Goal: Task Accomplishment & Management: Complete application form

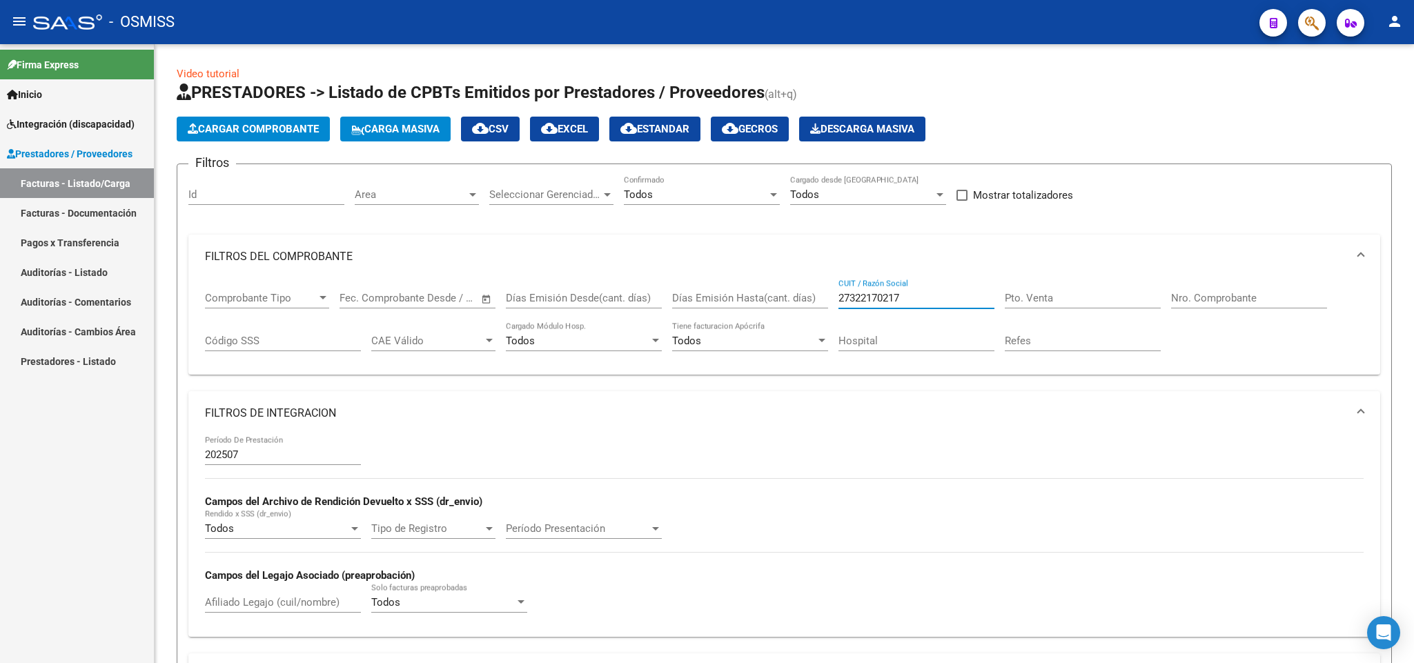
scroll to position [42, 0]
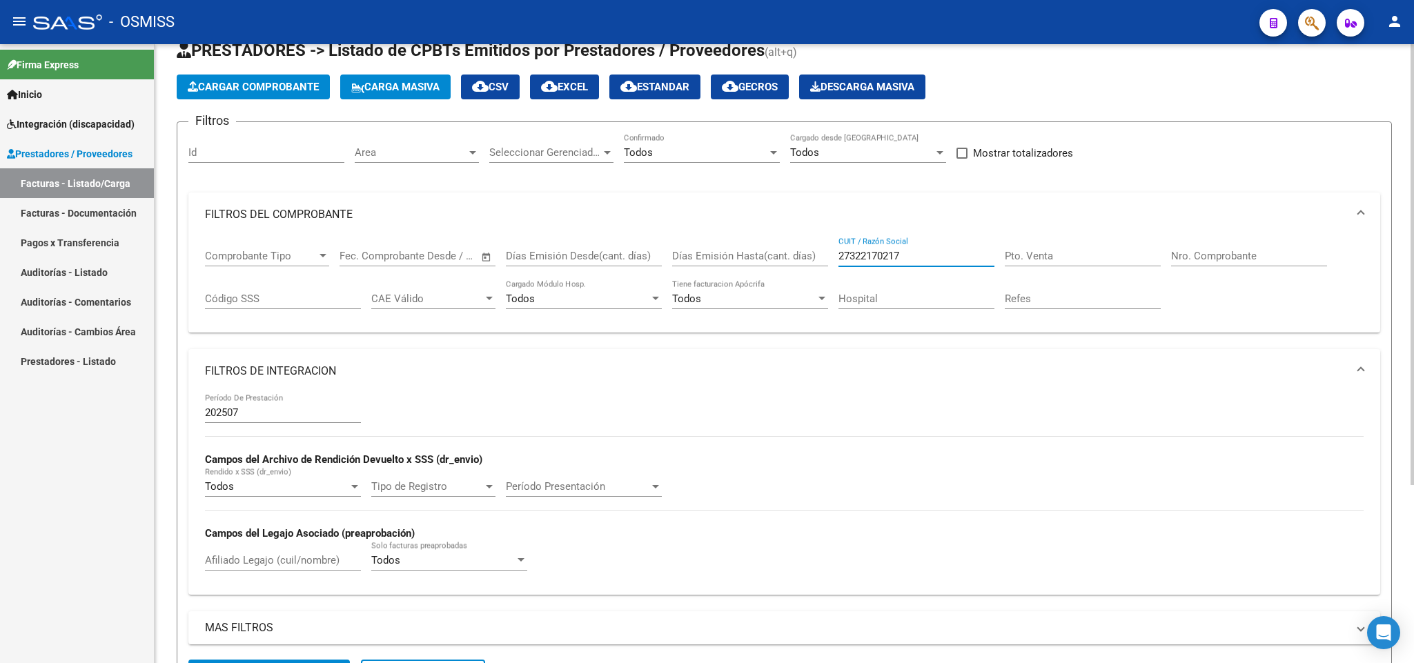
drag, startPoint x: 836, startPoint y: 259, endPoint x: 756, endPoint y: 245, distance: 81.2
click at [781, 257] on div "Comprobante Tipo Comprobante Tipo Fecha inicio – Fecha fin Fec. Comprobante Des…" at bounding box center [784, 280] width 1159 height 86
click at [883, 262] on input "ARCO IRI" at bounding box center [916, 256] width 156 height 12
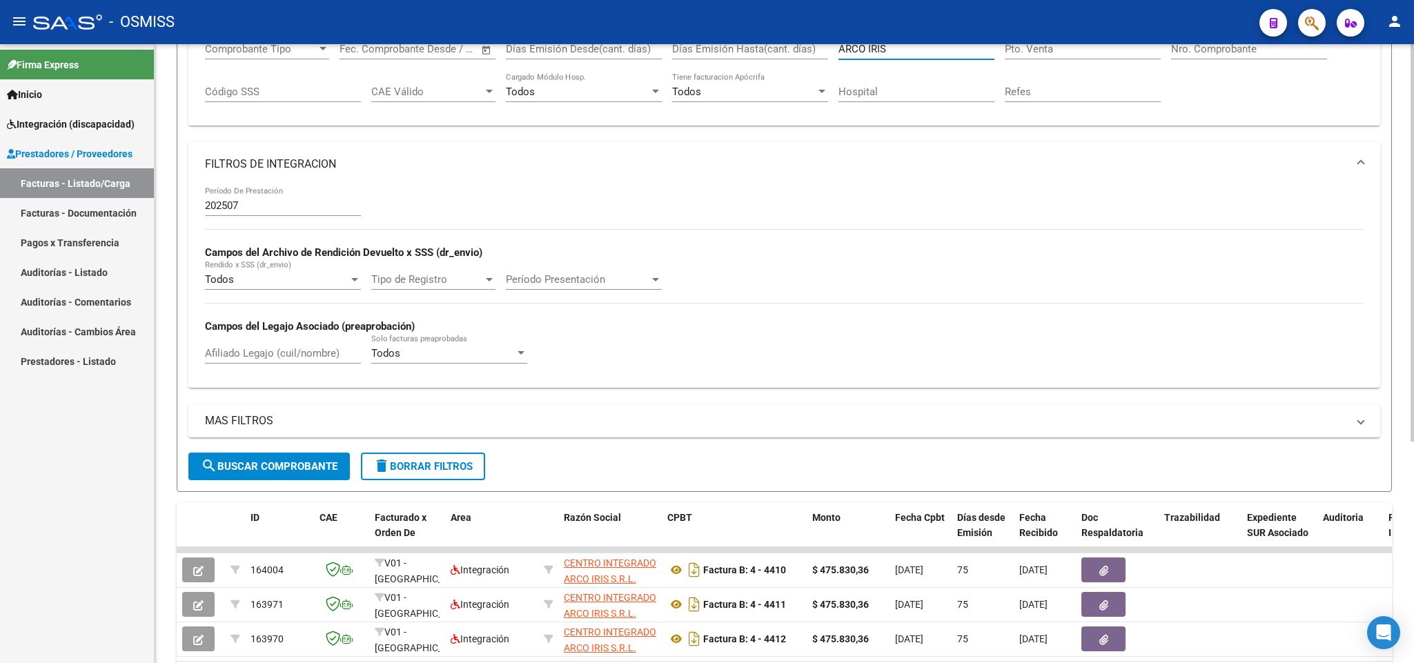
type input "ARCO IRIS"
click at [277, 359] on input "Afiliado Legajo (cuil/nombre)" at bounding box center [283, 353] width 156 height 12
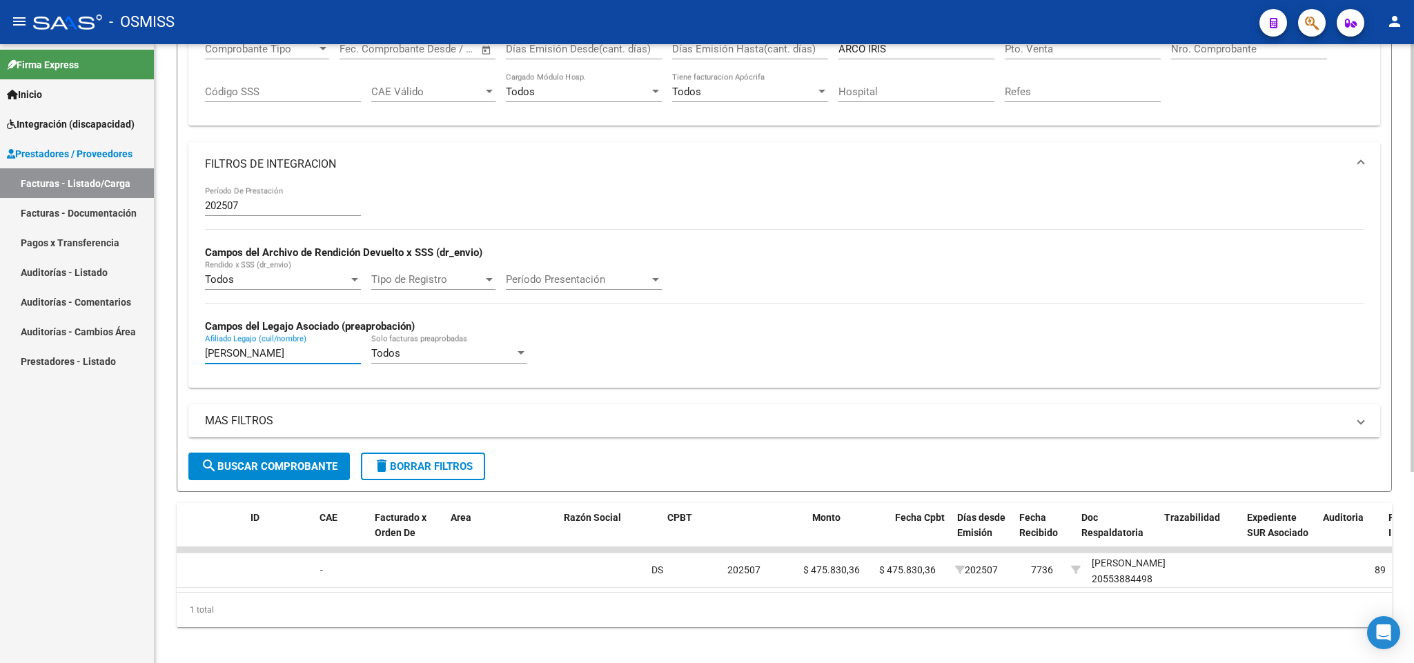
scroll to position [0, 0]
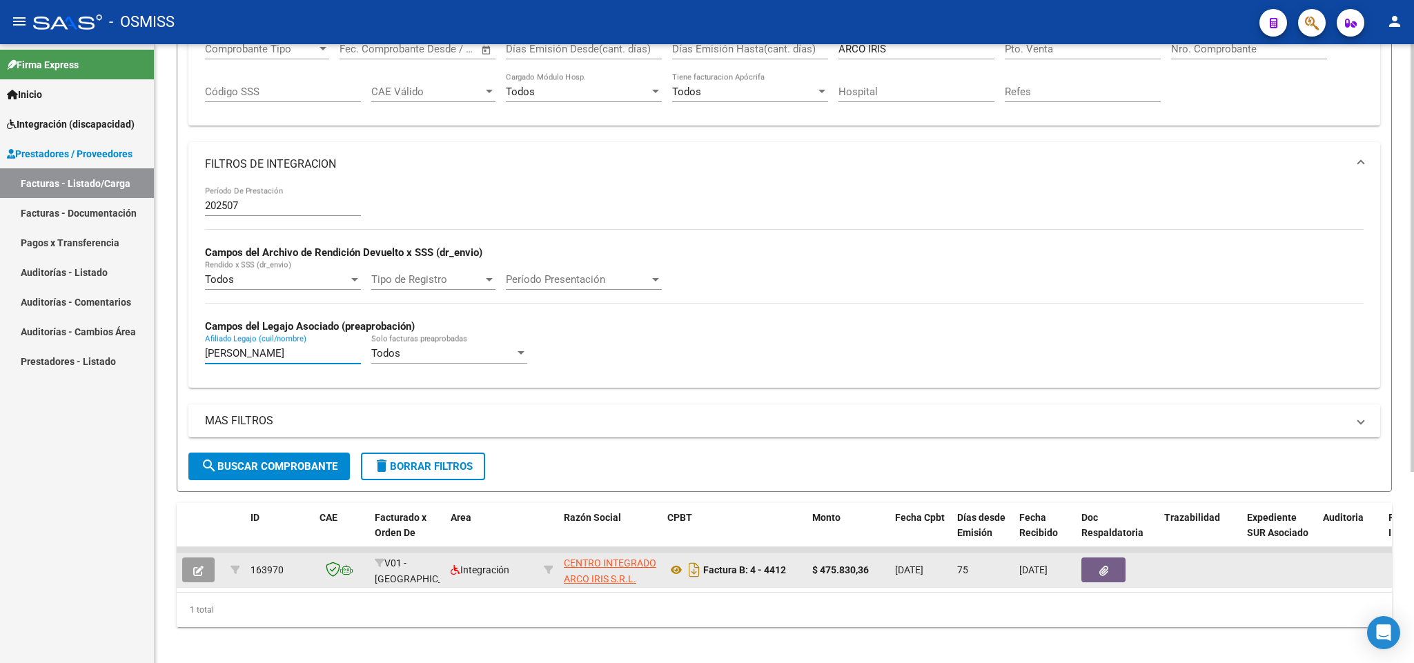
type input "[PERSON_NAME]"
click at [199, 566] on span "button" at bounding box center [198, 570] width 10 height 12
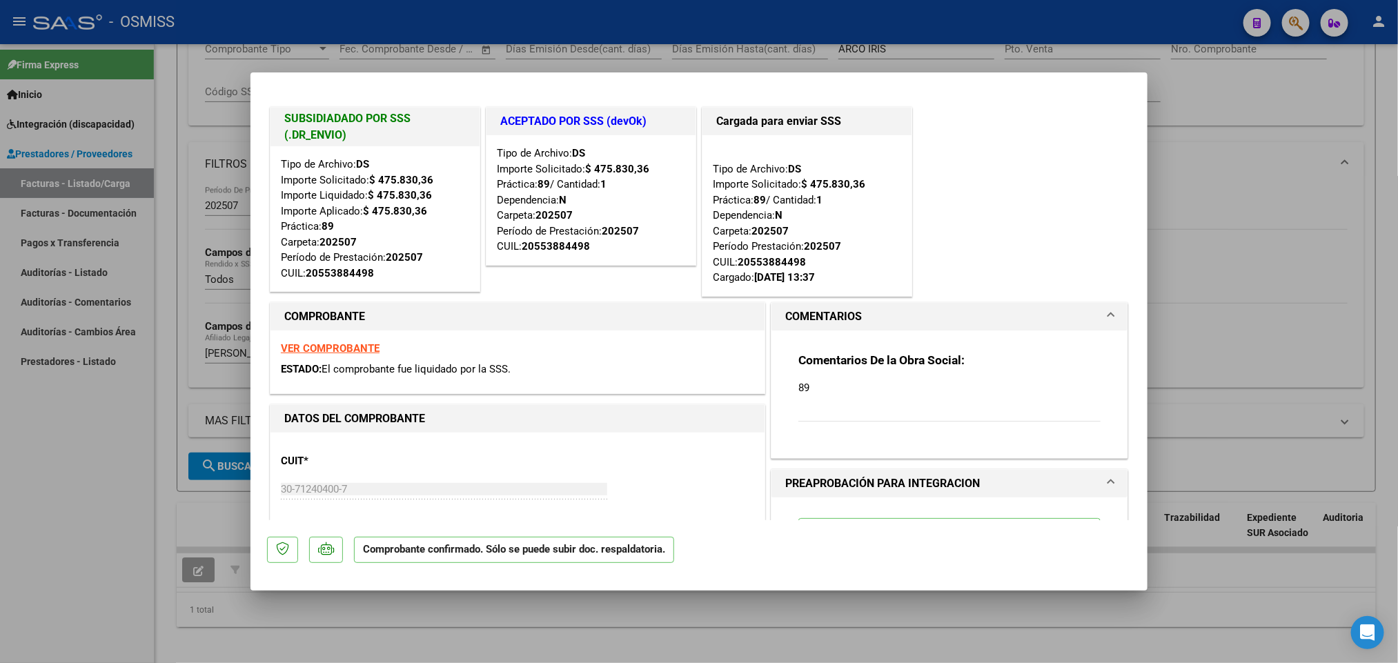
click at [1015, 23] on div at bounding box center [699, 331] width 1398 height 663
type input "$ 0,00"
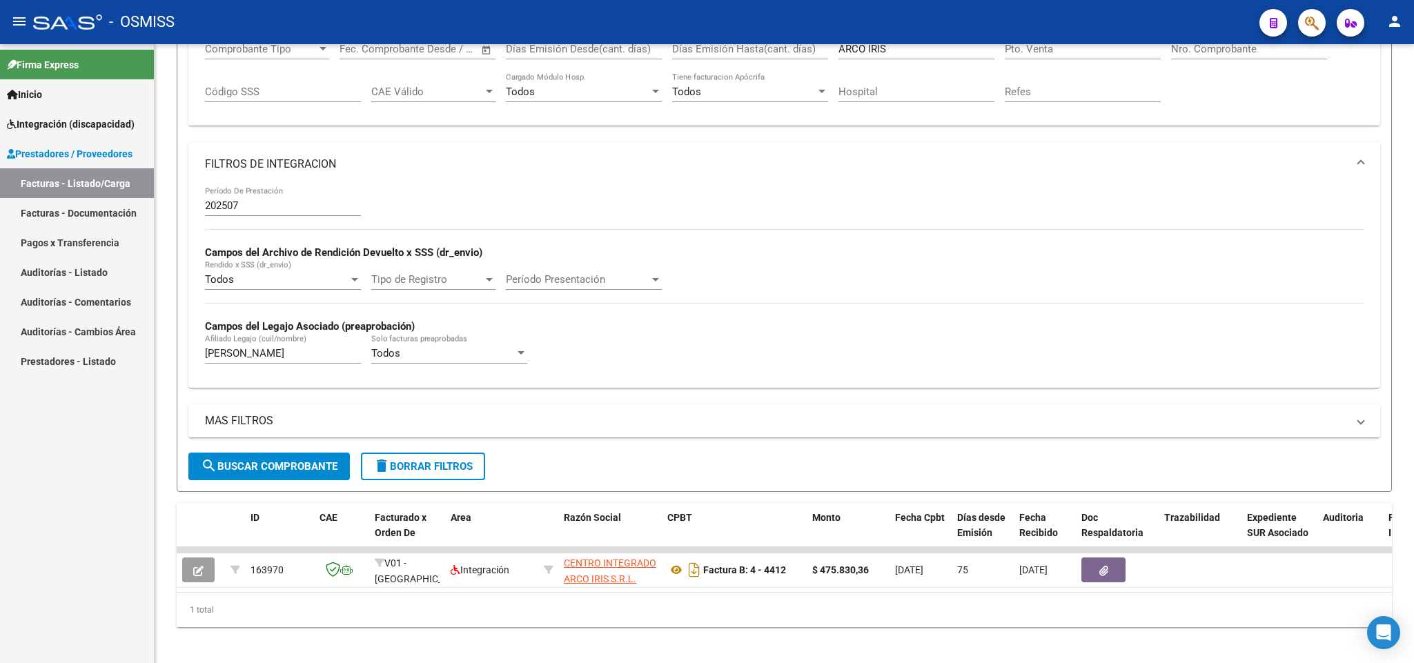
click at [1154, 17] on div "- OSMISS" at bounding box center [640, 22] width 1215 height 30
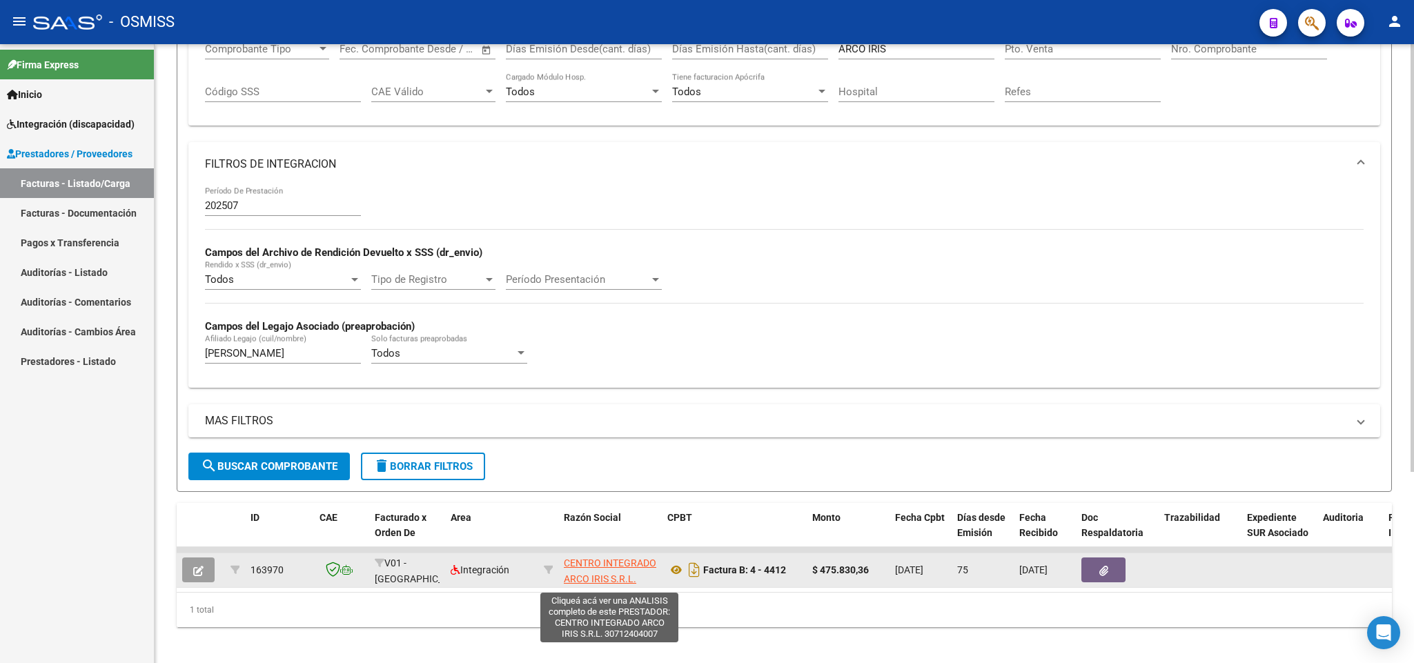
click at [620, 563] on span "CENTRO INTEGRADO ARCO IRIS S.R.L." at bounding box center [610, 571] width 92 height 27
type textarea "30712404007"
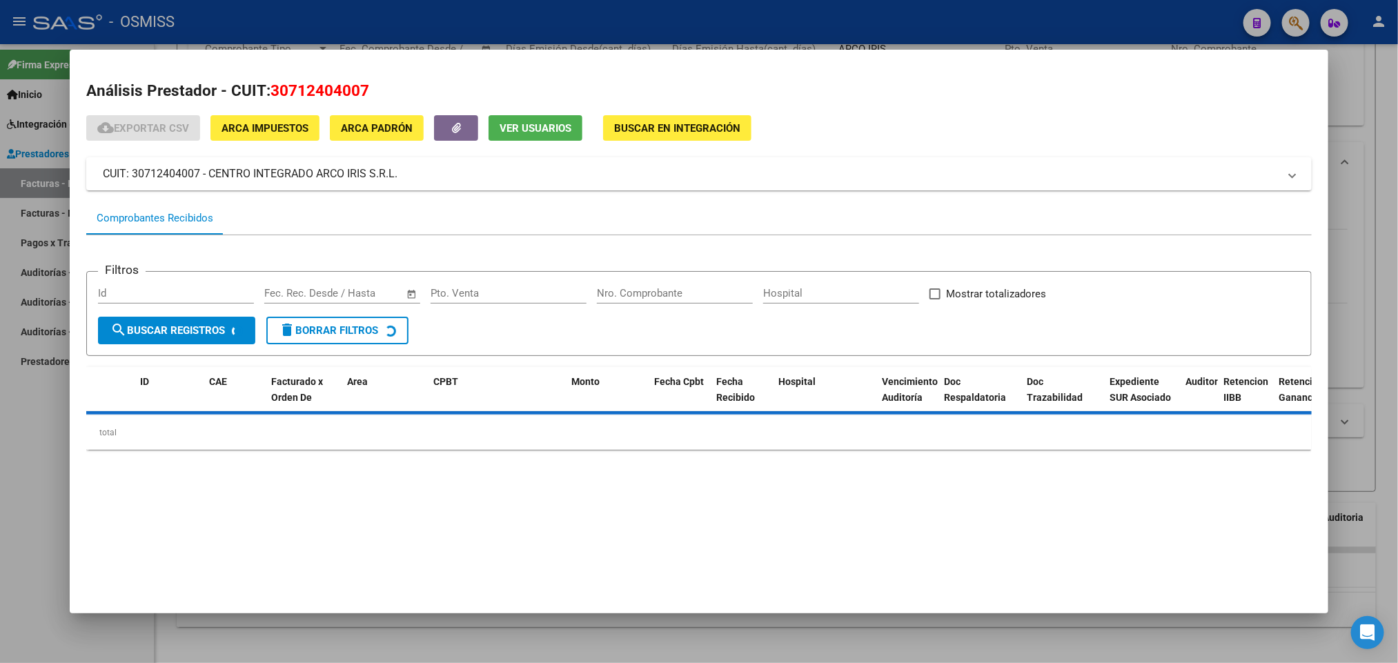
drag, startPoint x: 368, startPoint y: 91, endPoint x: 264, endPoint y: 89, distance: 104.9
click at [264, 89] on h2 "Análisis Prestador - CUIT: 30712404007" at bounding box center [698, 90] width 1225 height 23
copy span "30712404007"
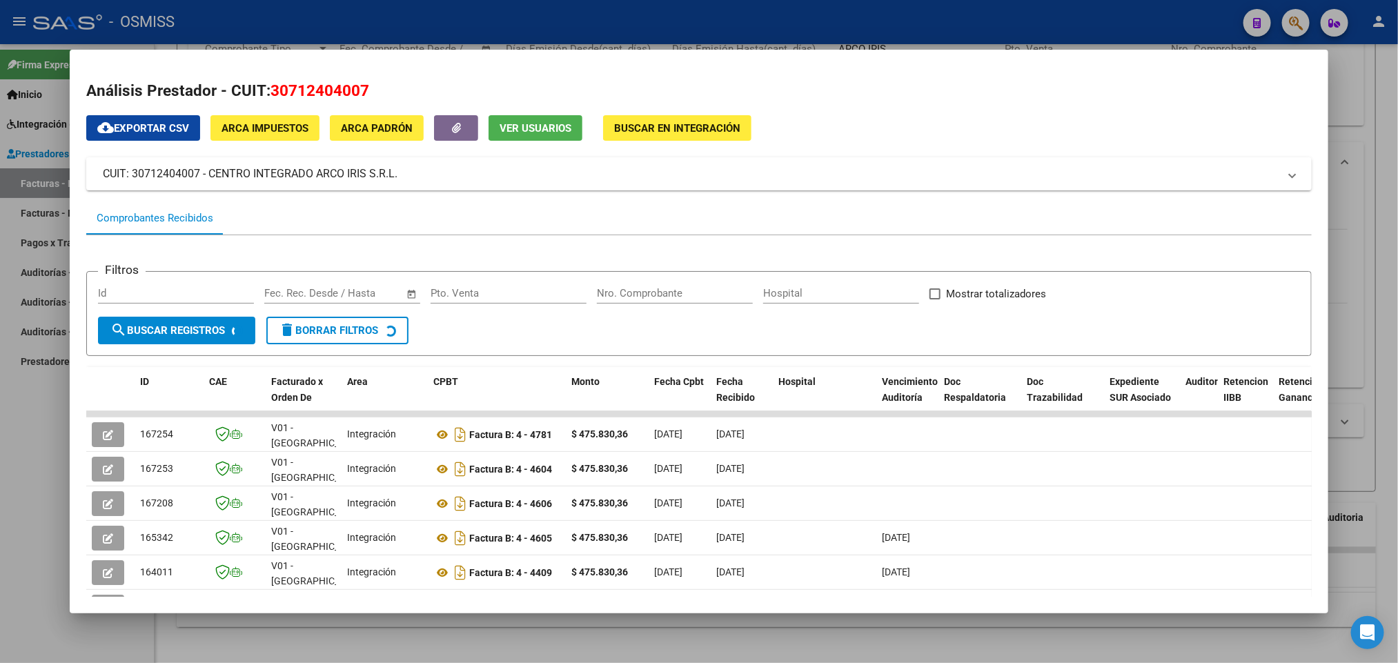
click at [31, 484] on div at bounding box center [699, 331] width 1398 height 663
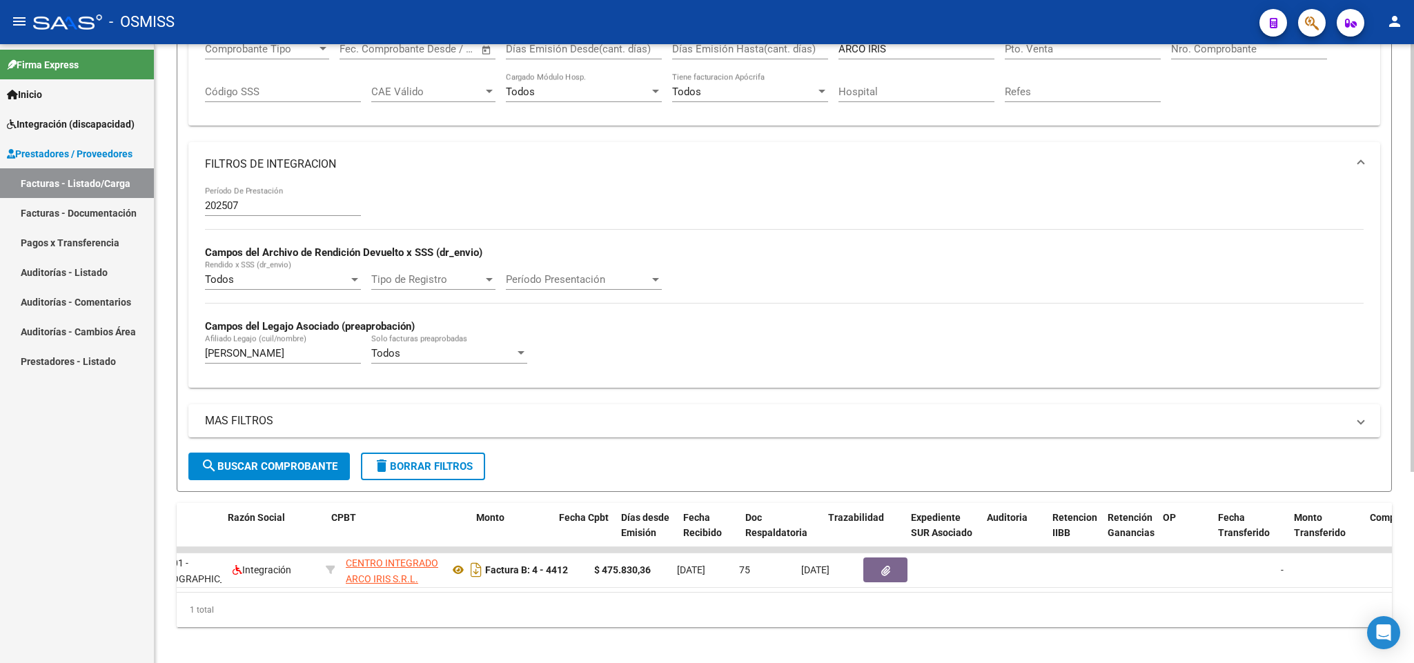
scroll to position [0, 344]
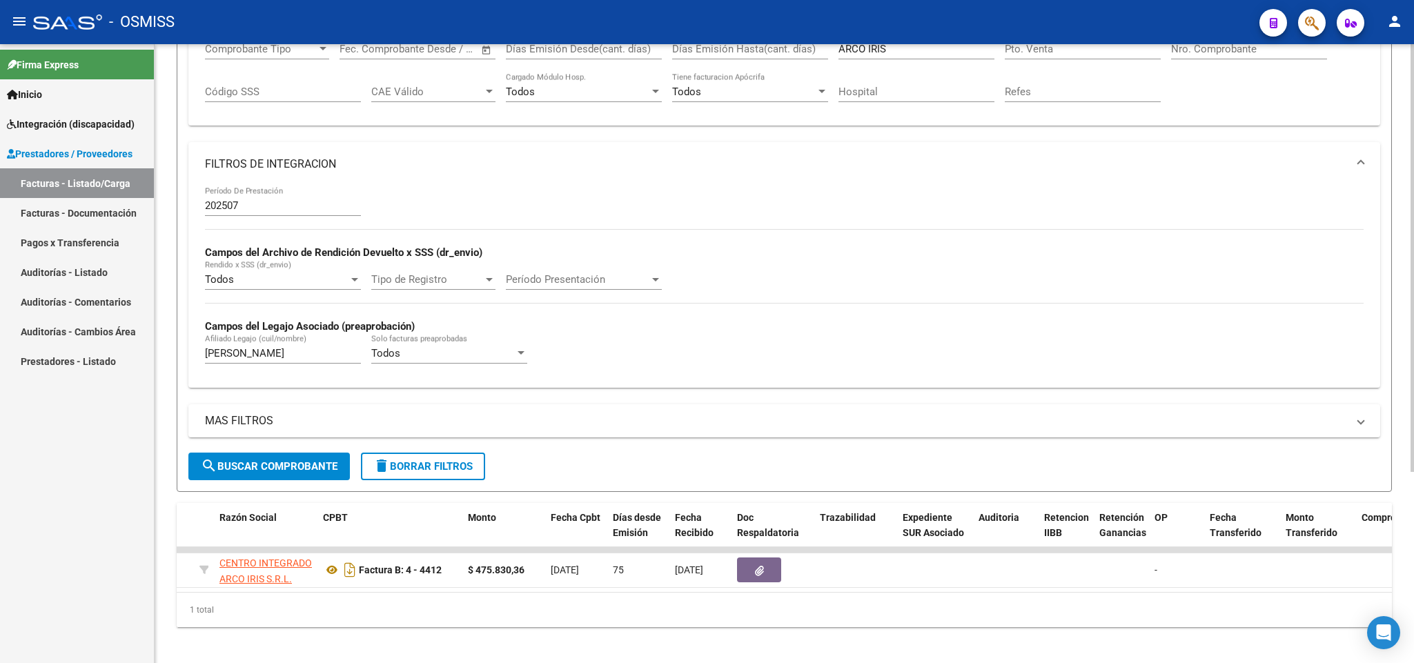
click at [261, 201] on input "202507" at bounding box center [283, 205] width 156 height 12
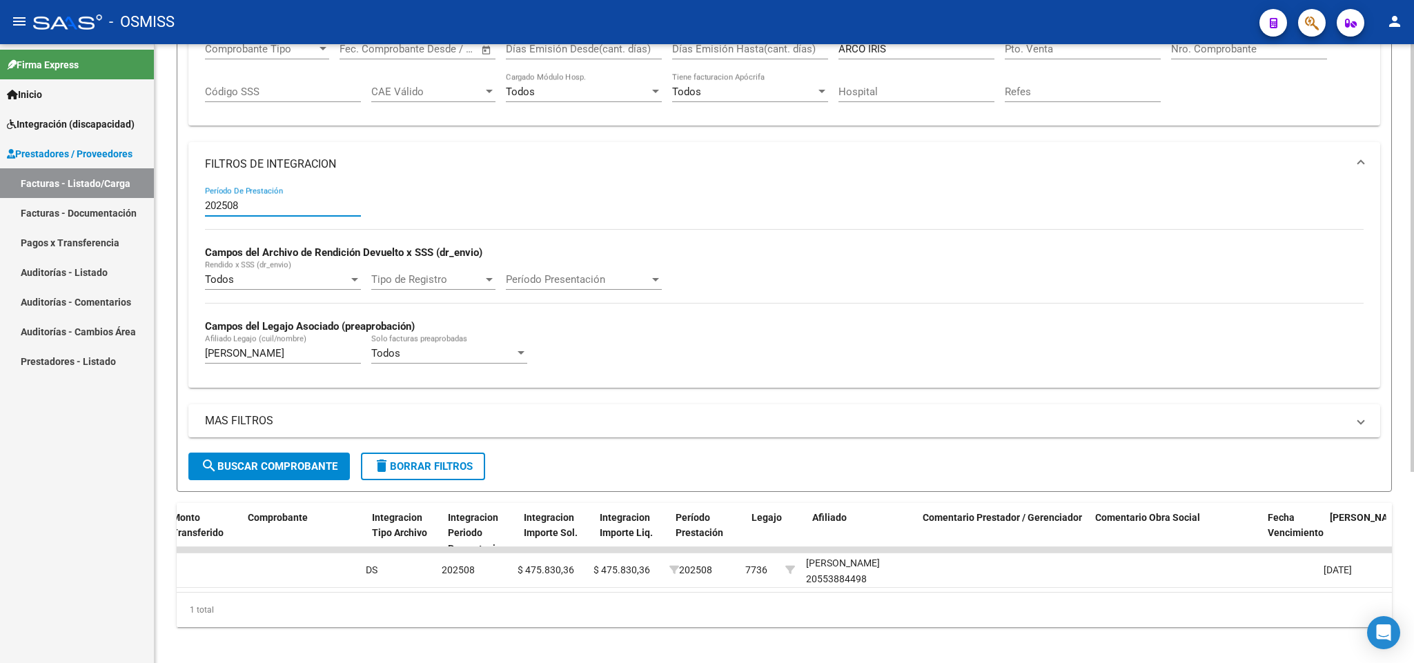
scroll to position [0, 0]
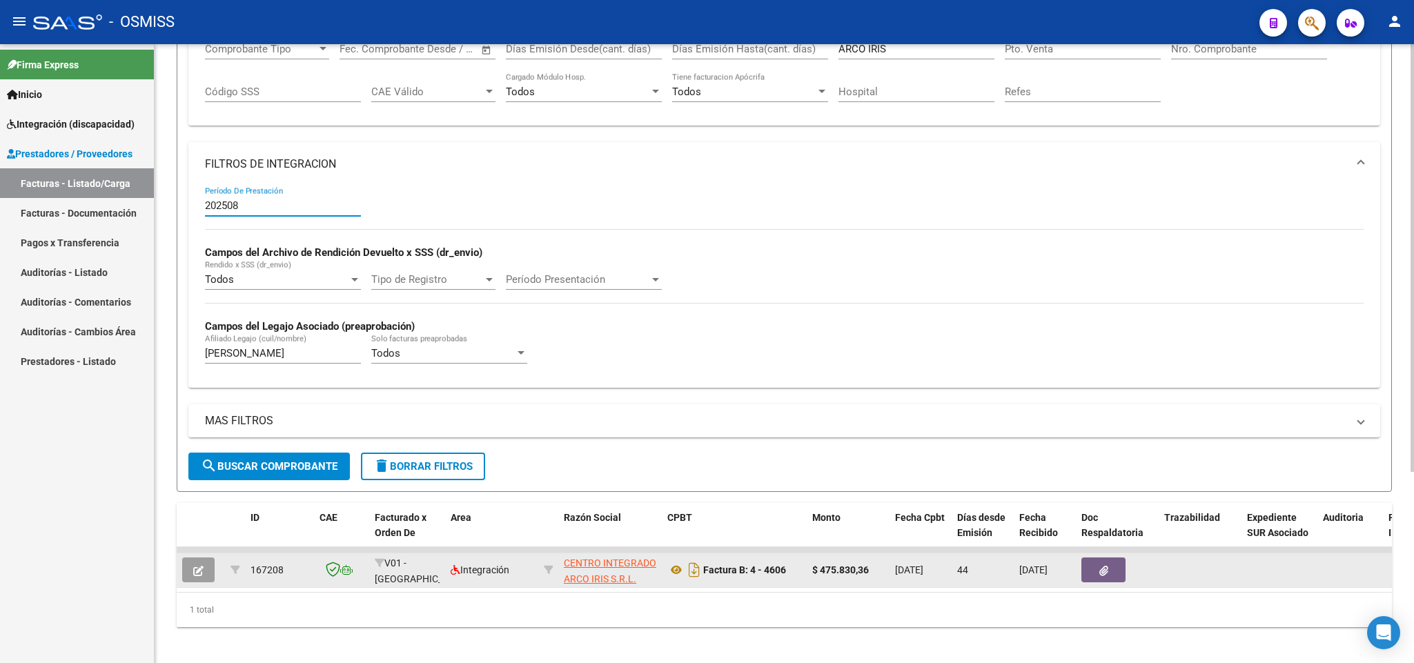
type input "202508"
click at [187, 578] on button "button" at bounding box center [198, 570] width 32 height 25
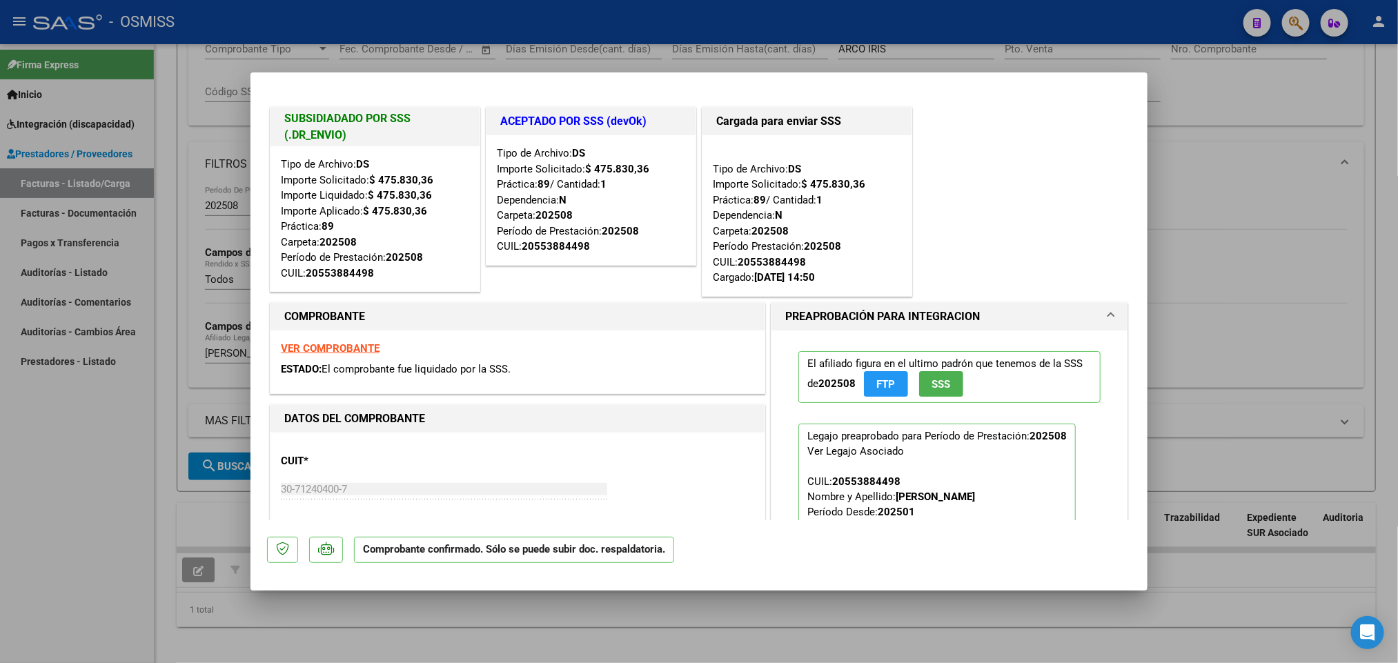
click at [1161, 26] on div at bounding box center [699, 331] width 1398 height 663
type input "$ 0,00"
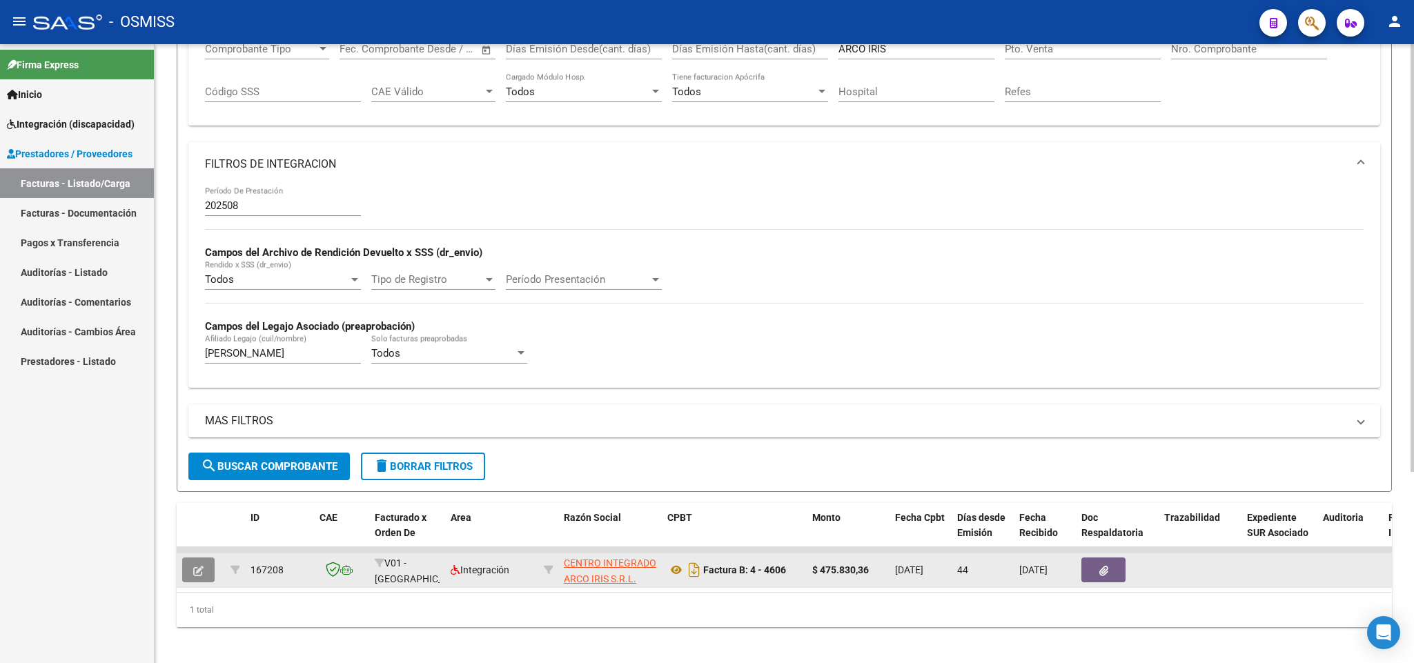
click at [201, 567] on icon "button" at bounding box center [198, 571] width 10 height 10
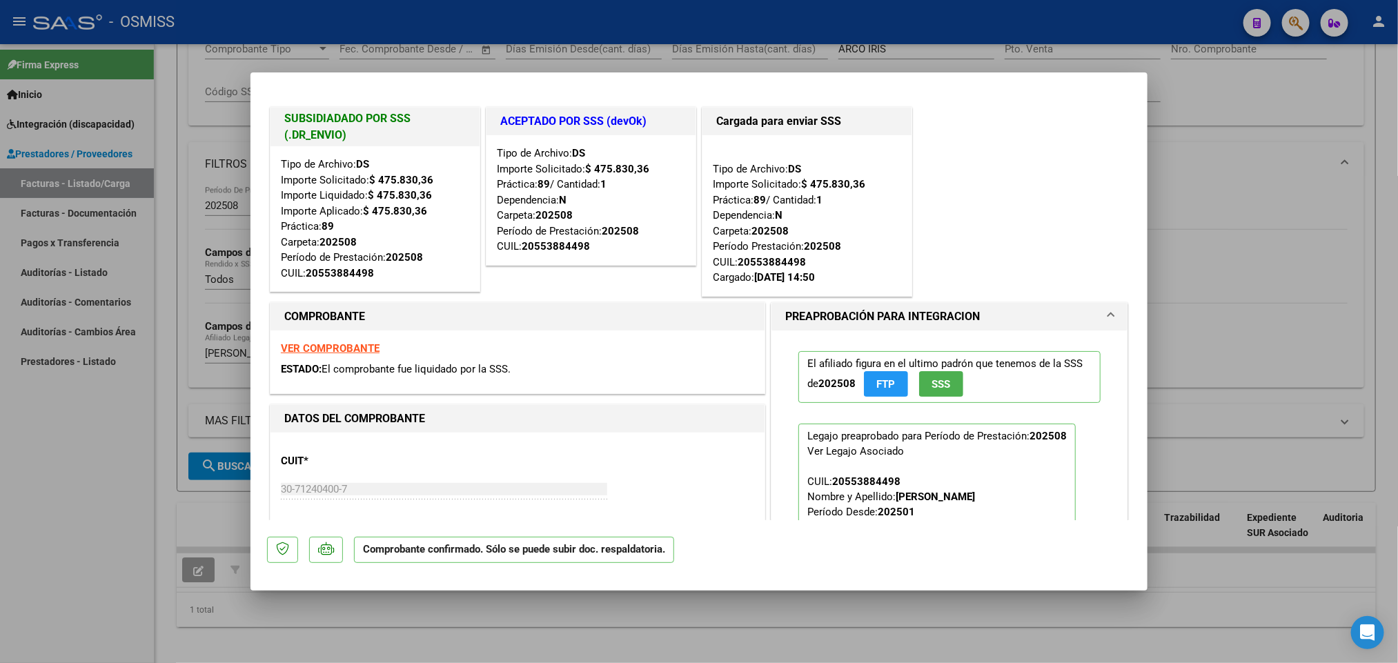
click at [112, 546] on div at bounding box center [699, 331] width 1398 height 663
type input "$ 0,00"
